Goal: Check status: Check status

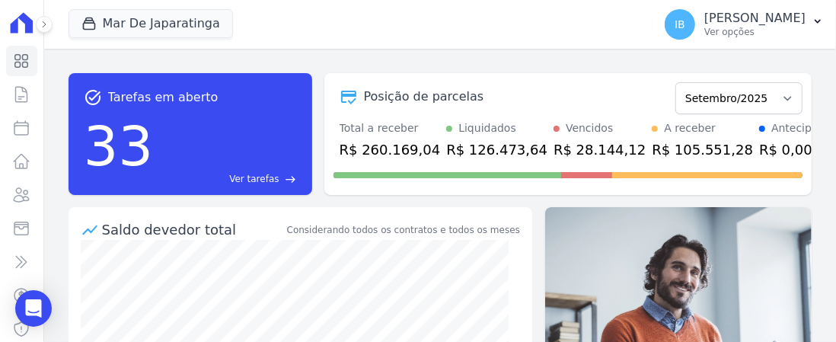
scroll to position [76, 0]
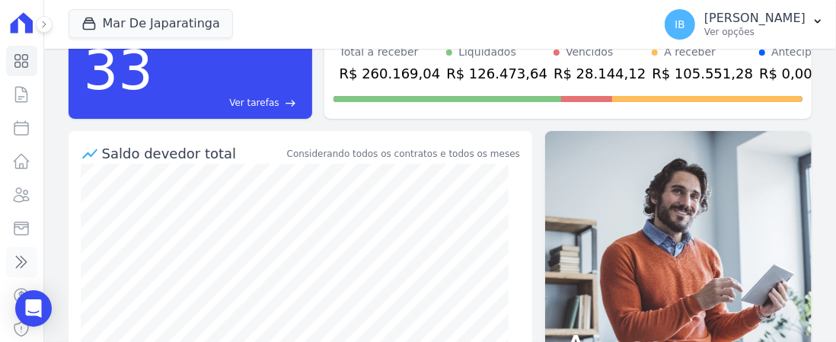
click at [16, 263] on icon at bounding box center [21, 262] width 18 height 18
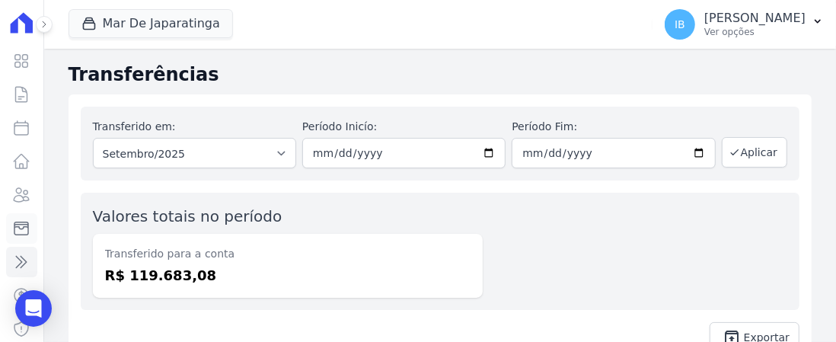
click at [11, 223] on link "Minha Carteira" at bounding box center [21, 228] width 31 height 30
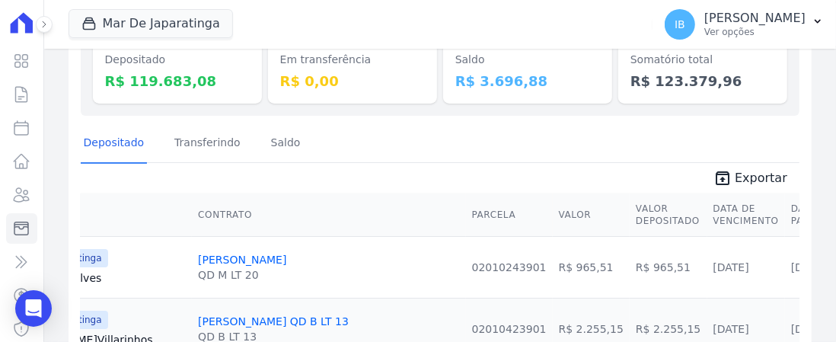
scroll to position [190, 0]
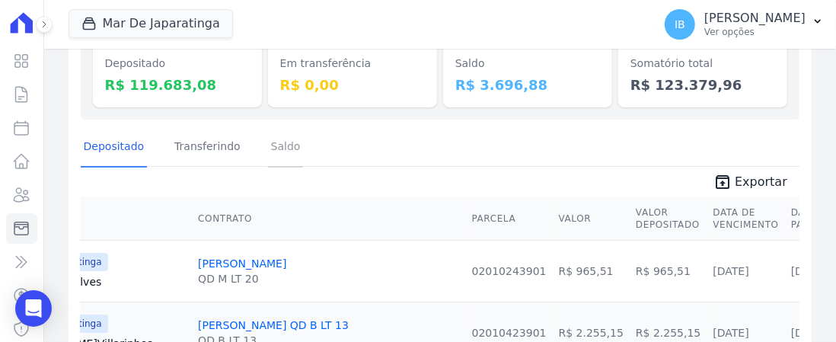
click at [279, 143] on link "Saldo" at bounding box center [286, 148] width 36 height 40
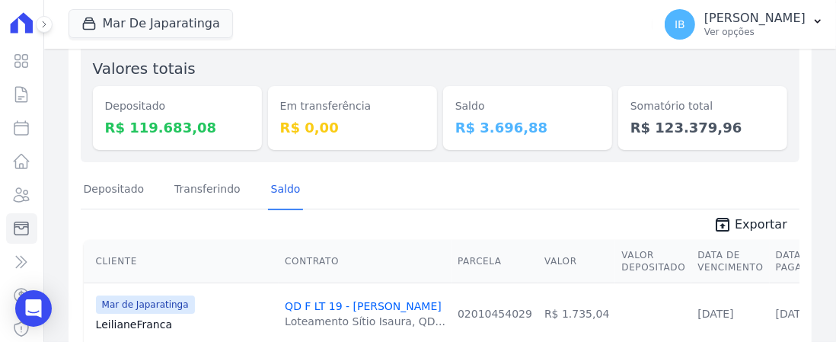
scroll to position [152, 0]
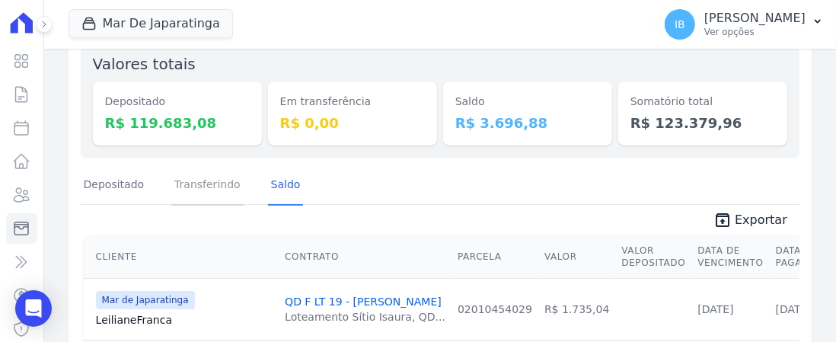
click at [206, 186] on link "Transferindo" at bounding box center [207, 186] width 72 height 40
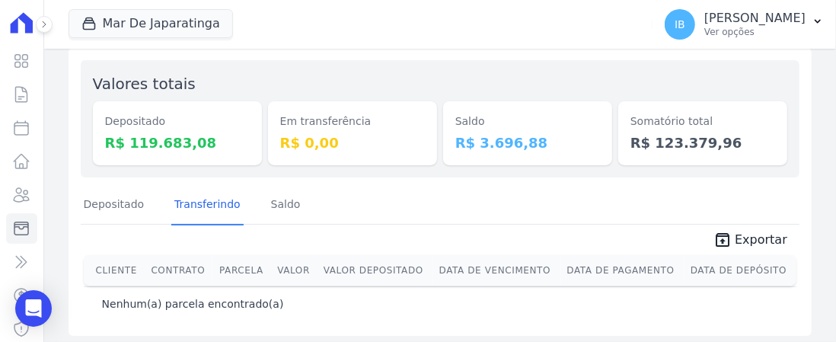
scroll to position [137, 0]
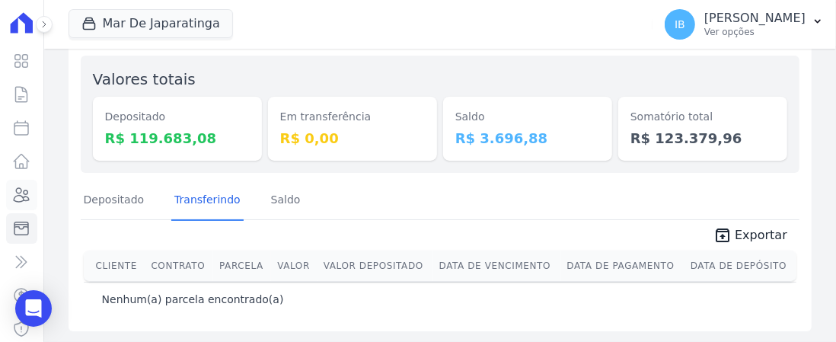
click at [15, 195] on icon at bounding box center [21, 195] width 15 height 14
click at [19, 262] on icon at bounding box center [21, 262] width 18 height 18
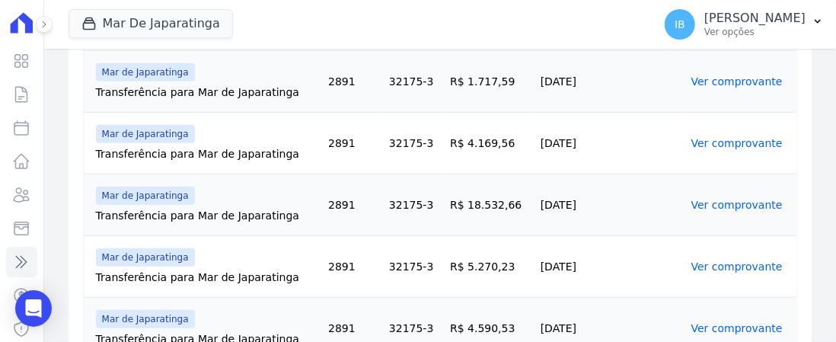
scroll to position [903, 0]
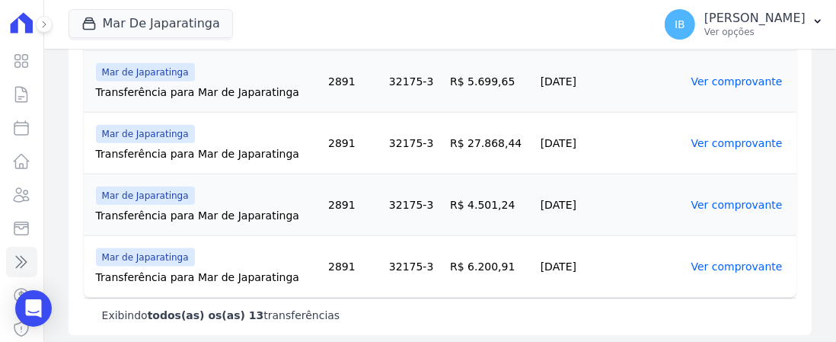
click at [722, 202] on link "Ver comprovante" at bounding box center [736, 205] width 91 height 12
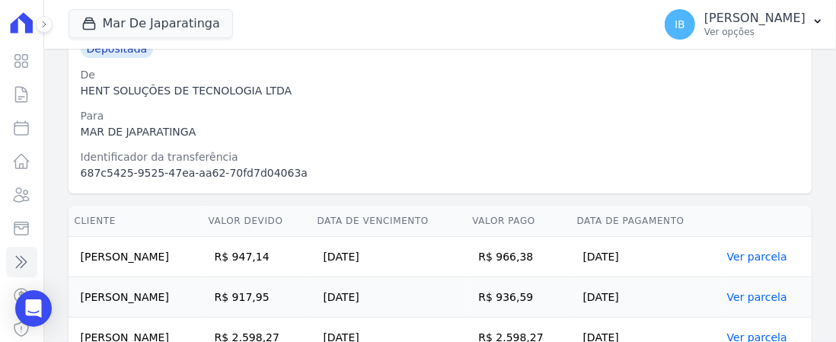
scroll to position [310, 0]
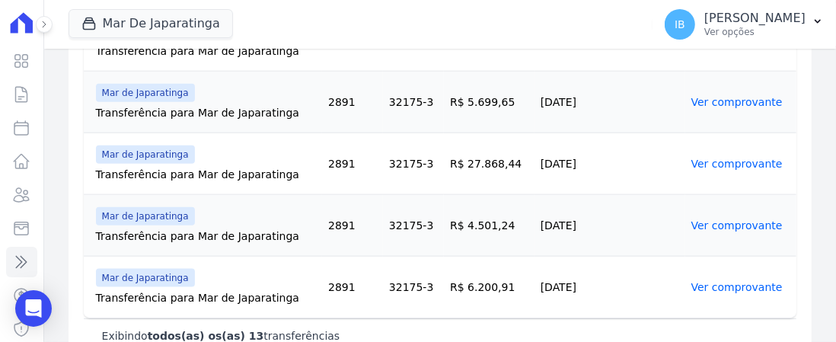
scroll to position [903, 0]
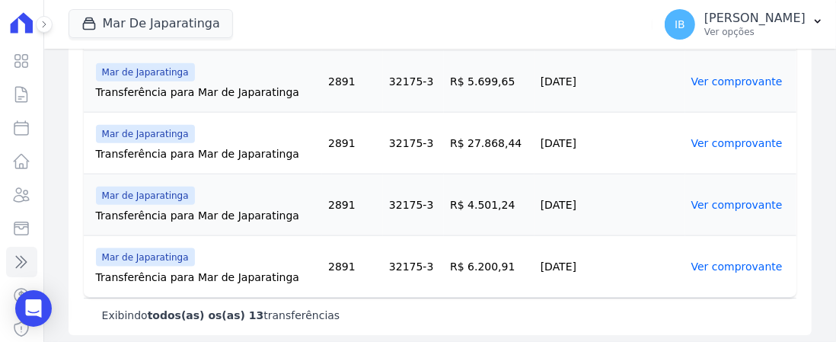
click at [715, 261] on link "Ver comprovante" at bounding box center [736, 266] width 91 height 12
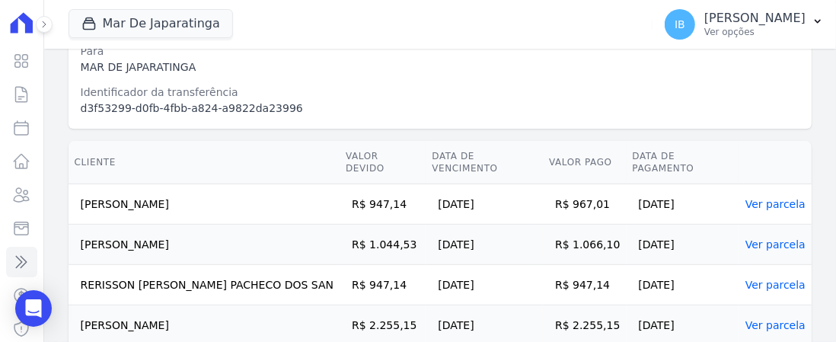
scroll to position [381, 0]
